Goal: Navigation & Orientation: Find specific page/section

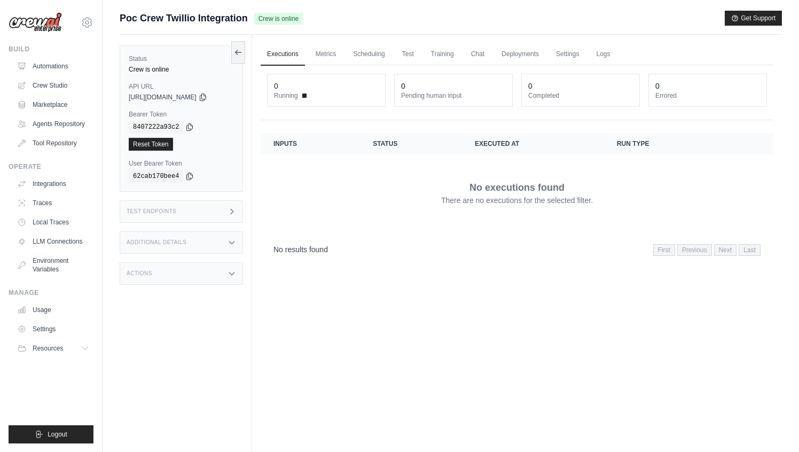
click at [52, 25] on img at bounding box center [35, 22] width 53 height 20
click at [44, 24] on img at bounding box center [35, 22] width 53 height 20
click at [51, 61] on link "Automations" at bounding box center [54, 66] width 81 height 17
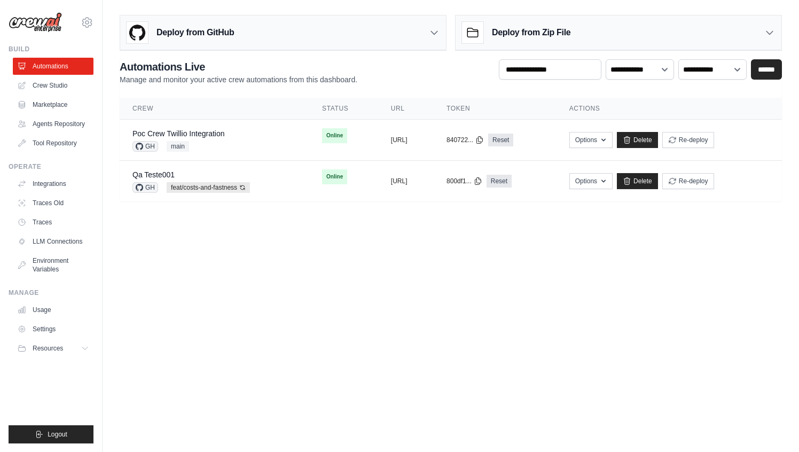
click at [410, 344] on body "[EMAIL_ADDRESS][DOMAIN_NAME] AMBEV - DTC CrewAI Demo Account AB InBev - GHQ" at bounding box center [399, 226] width 799 height 452
click at [533, 211] on main "**********" at bounding box center [451, 112] width 697 height 225
click at [411, 298] on body "mateus@crewai.com AMBEV - DTC CrewAI Demo Account AB InBev - GHQ" at bounding box center [399, 226] width 799 height 452
click at [495, 267] on body "mateus@crewai.com AMBEV - DTC CrewAI Demo Account AB InBev - GHQ" at bounding box center [399, 226] width 799 height 452
click at [208, 135] on link "Poc Crew Twillio Integration" at bounding box center [178, 133] width 92 height 9
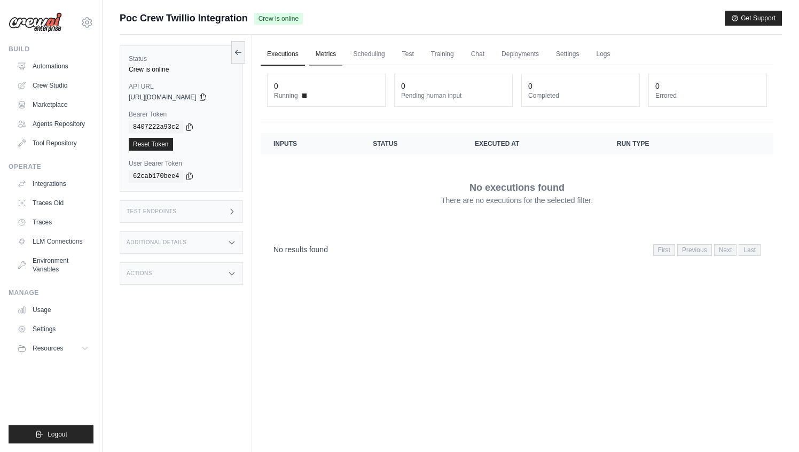
click at [333, 61] on link "Metrics" at bounding box center [326, 54] width 34 height 22
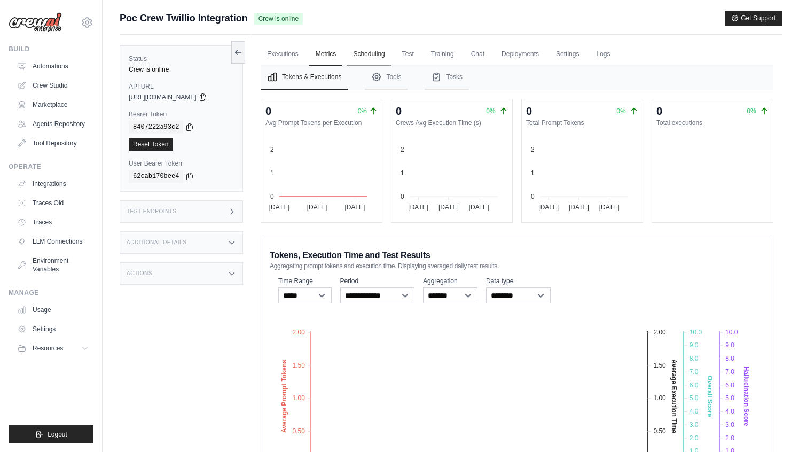
click at [372, 51] on link "Scheduling" at bounding box center [369, 54] width 44 height 22
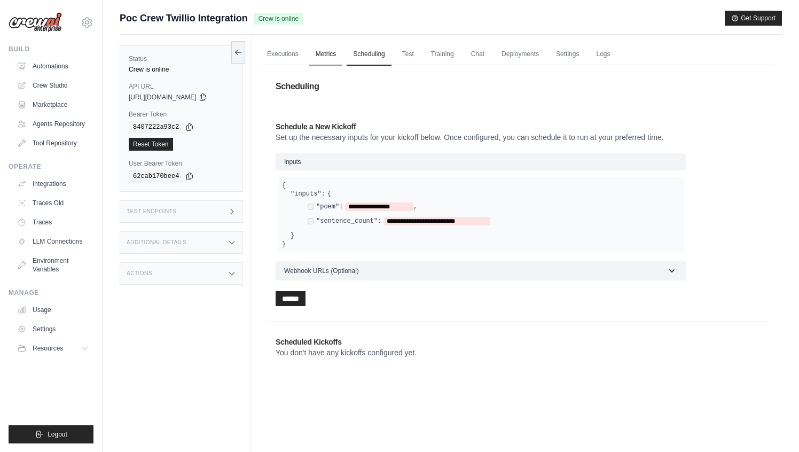
click at [341, 53] on link "Metrics" at bounding box center [326, 54] width 34 height 22
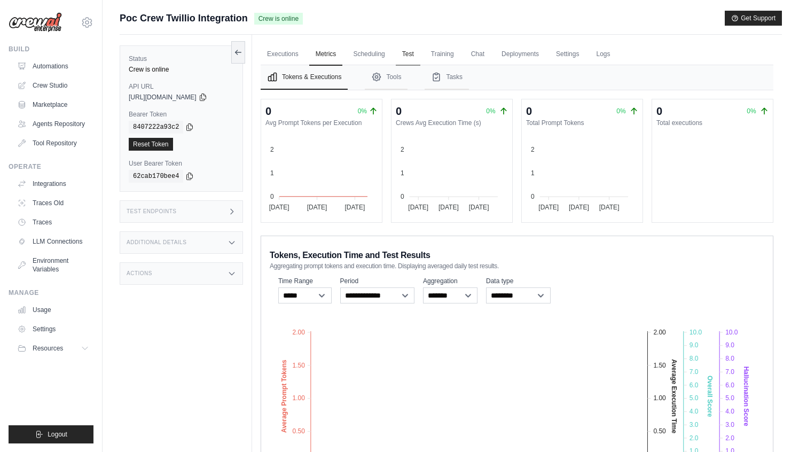
click at [418, 54] on link "Test" at bounding box center [408, 54] width 25 height 22
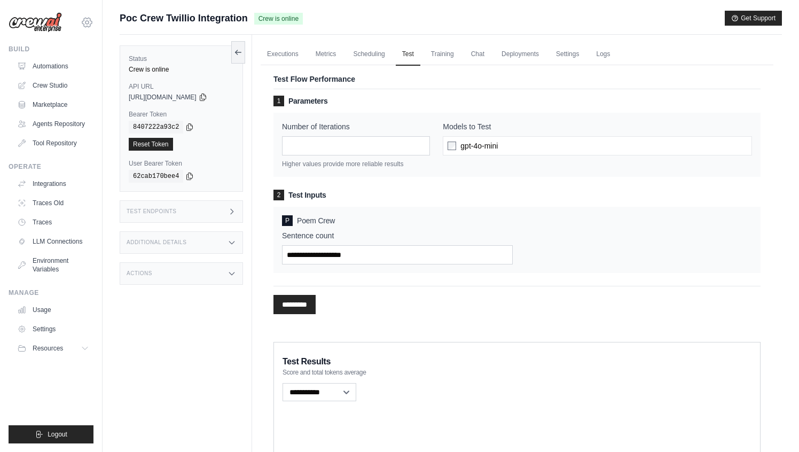
click at [85, 22] on icon at bounding box center [86, 22] width 3 height 3
click at [57, 69] on link "Automations" at bounding box center [54, 66] width 81 height 17
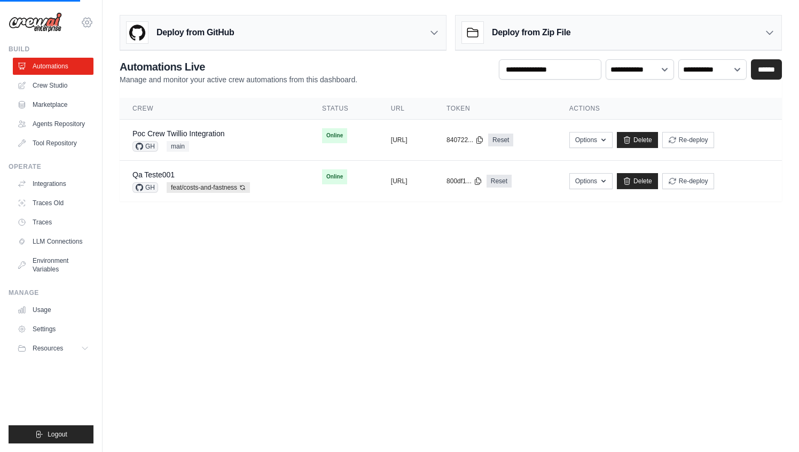
click at [88, 26] on icon at bounding box center [87, 22] width 13 height 13
click at [89, 24] on icon at bounding box center [87, 22] width 13 height 13
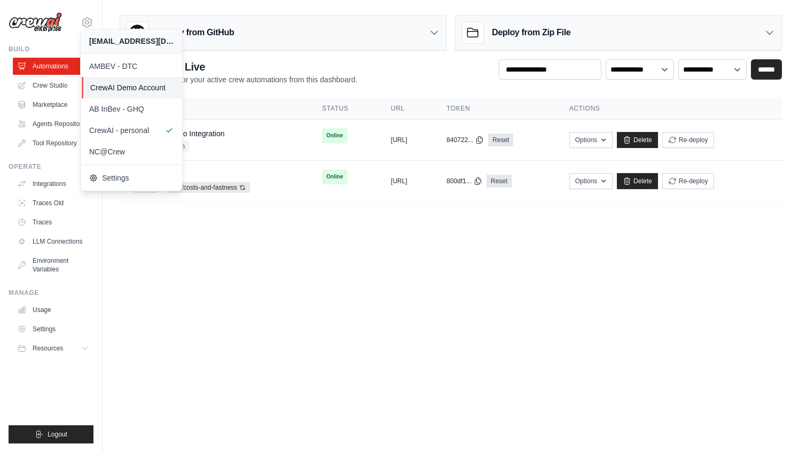
click at [121, 89] on span "CrewAI Demo Account" at bounding box center [132, 87] width 84 height 11
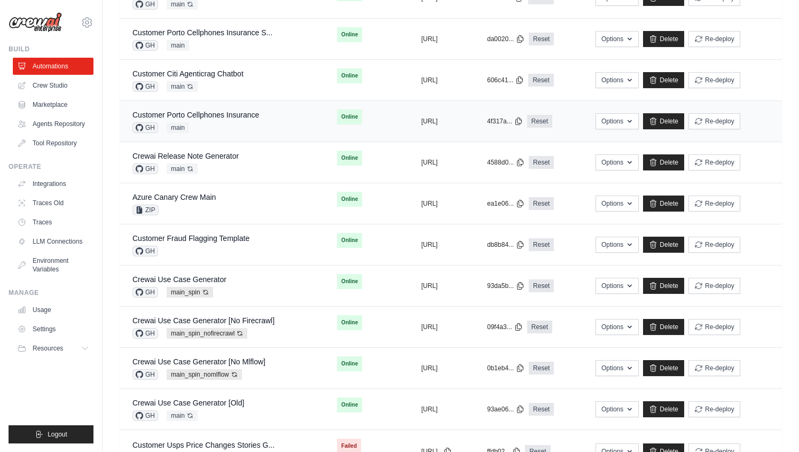
scroll to position [263, 0]
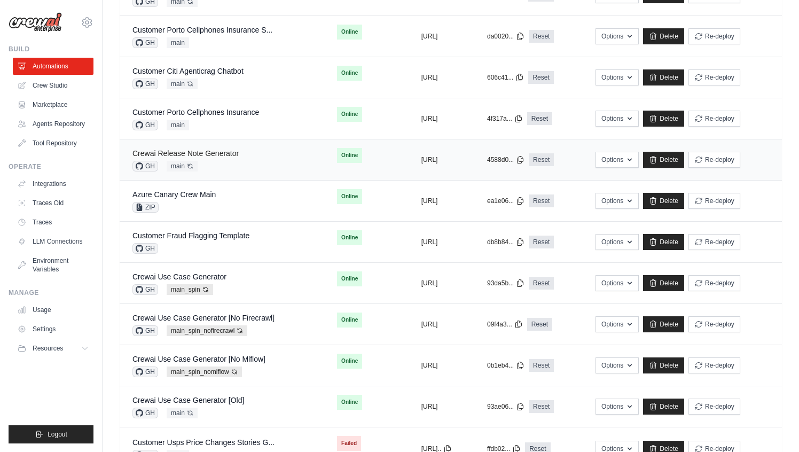
click at [226, 155] on link "Crewai Release Note Generator" at bounding box center [185, 153] width 106 height 9
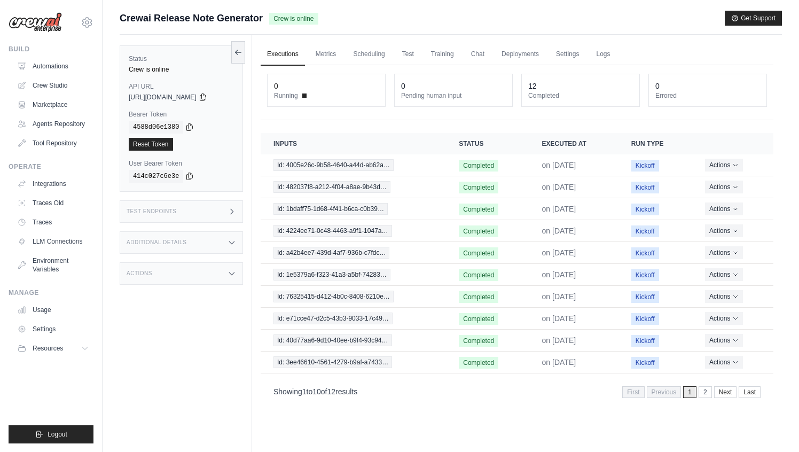
click at [53, 23] on img at bounding box center [35, 22] width 53 height 20
click at [49, 61] on link "Automations" at bounding box center [54, 66] width 81 height 17
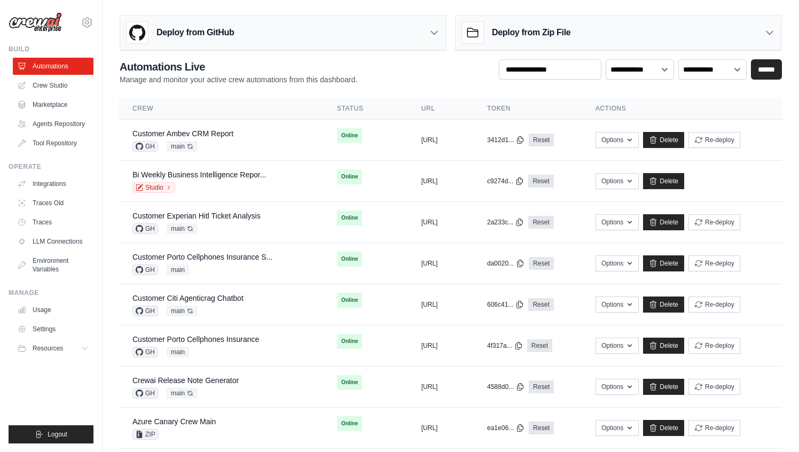
click at [386, 11] on div "**********" at bounding box center [451, 31] width 662 height 40
